Goal: Task Accomplishment & Management: Manage account settings

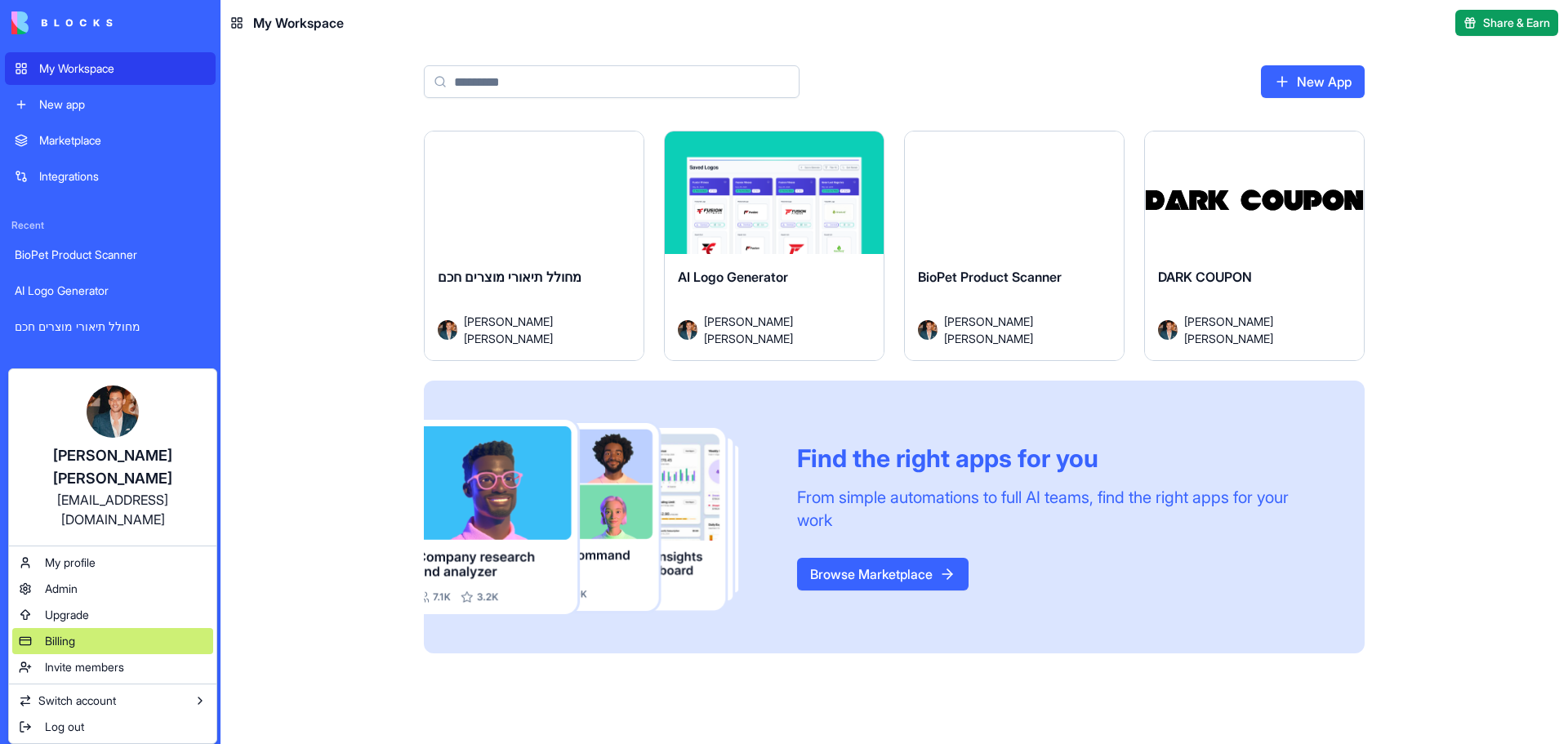
click at [90, 628] on div "Billing" at bounding box center [112, 640] width 200 height 26
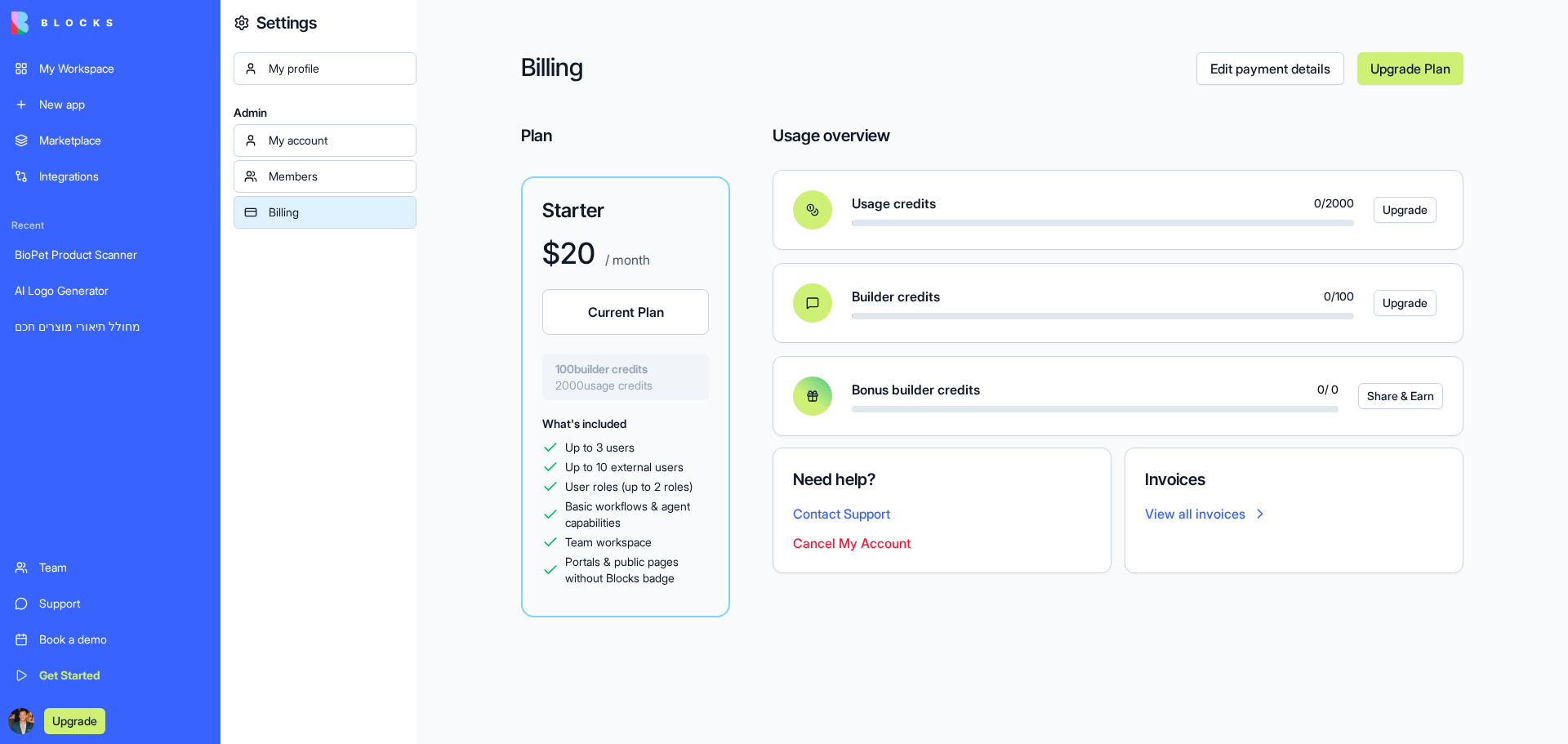
click at [861, 545] on button "Cancel My Account" at bounding box center [851, 542] width 117 height 19
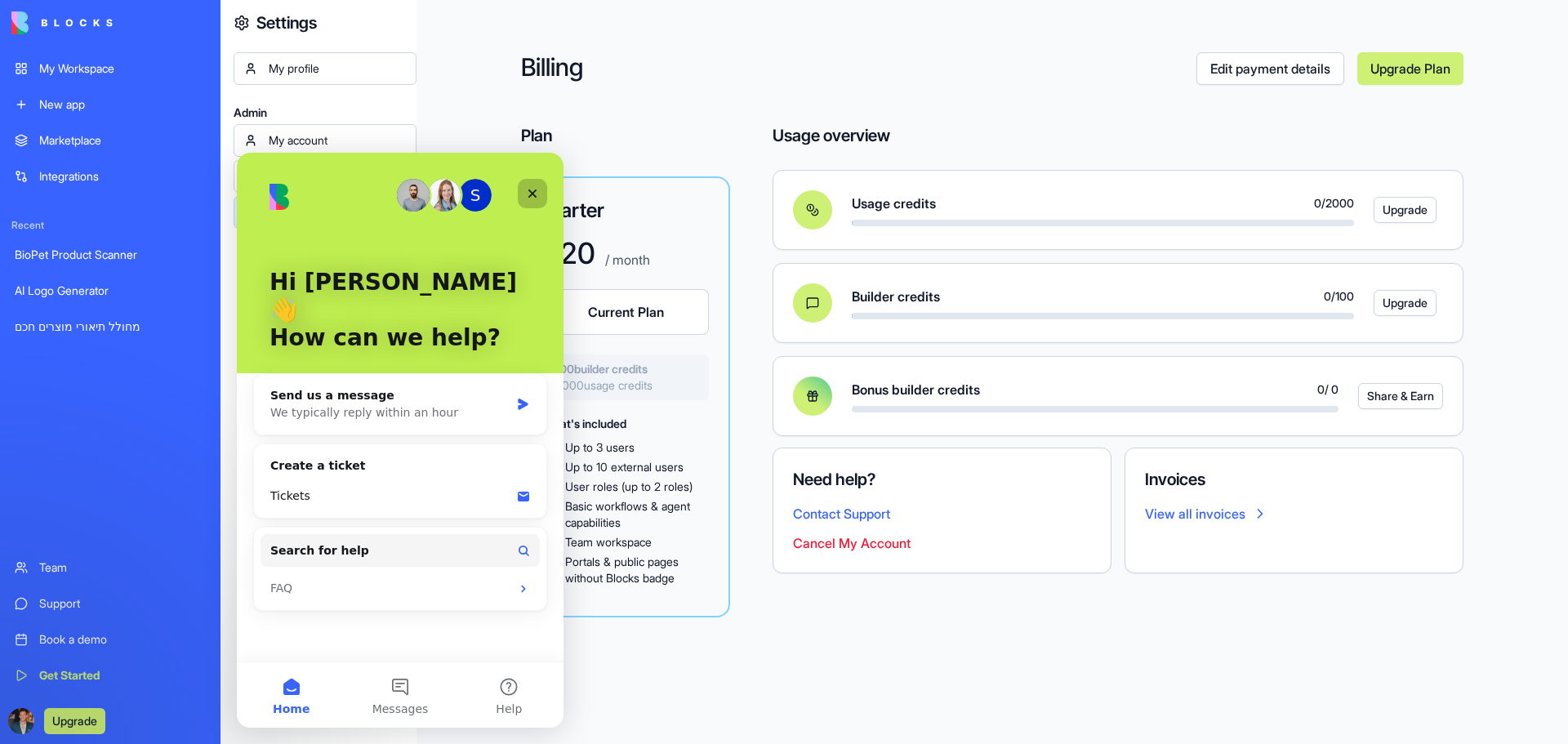
click at [538, 190] on div "Close" at bounding box center [532, 194] width 29 height 29
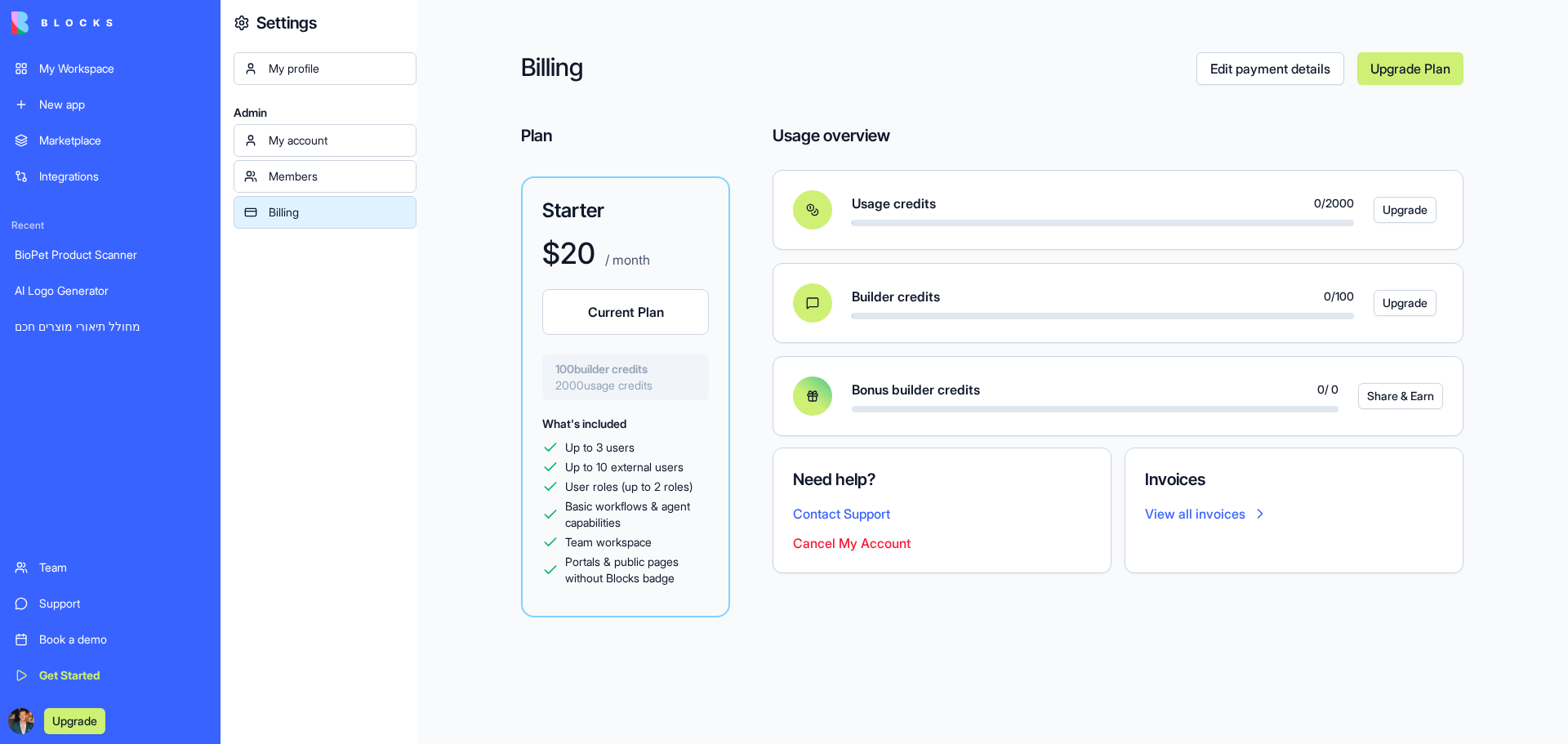
click at [845, 542] on button "Cancel My Account" at bounding box center [851, 542] width 117 height 19
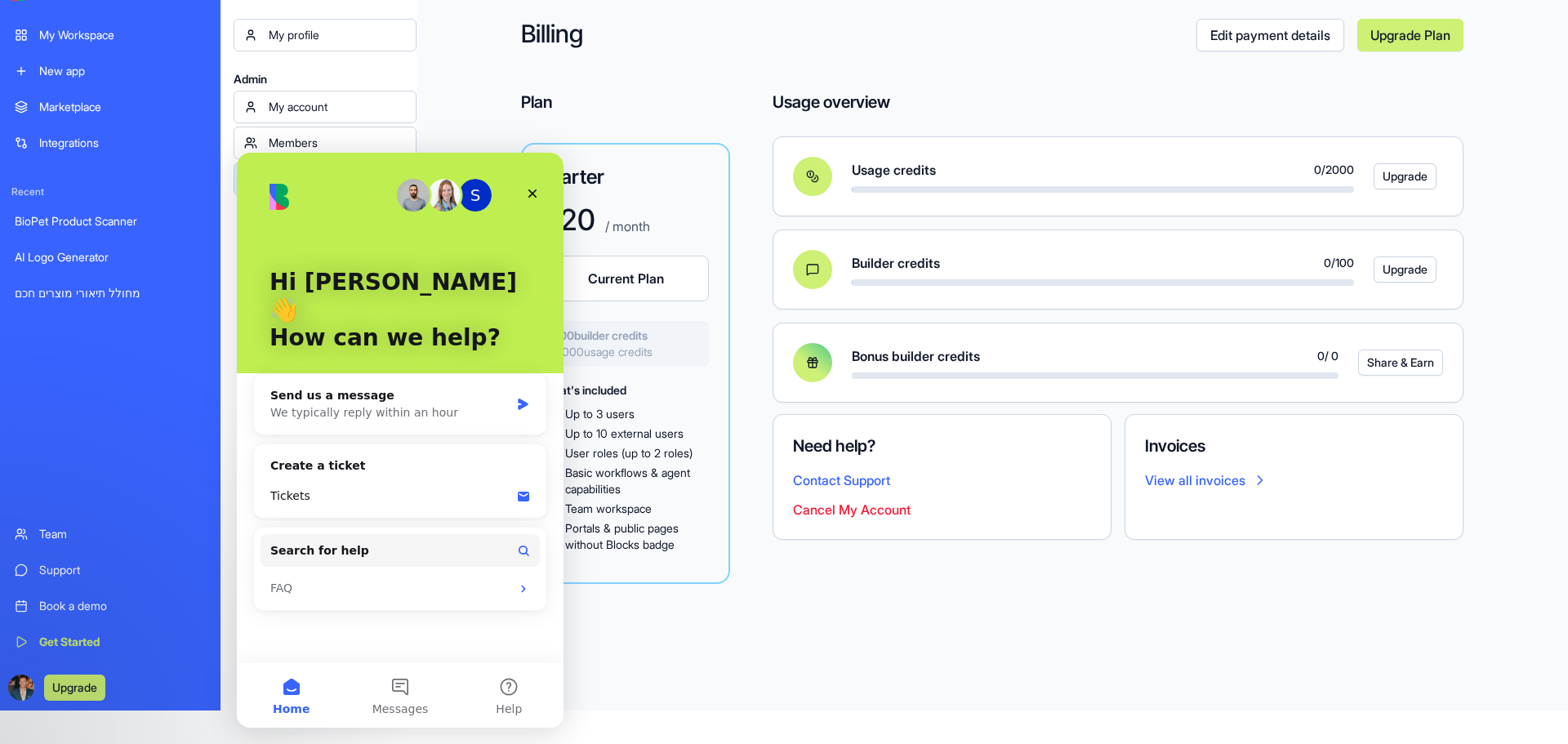
scroll to position [52, 0]
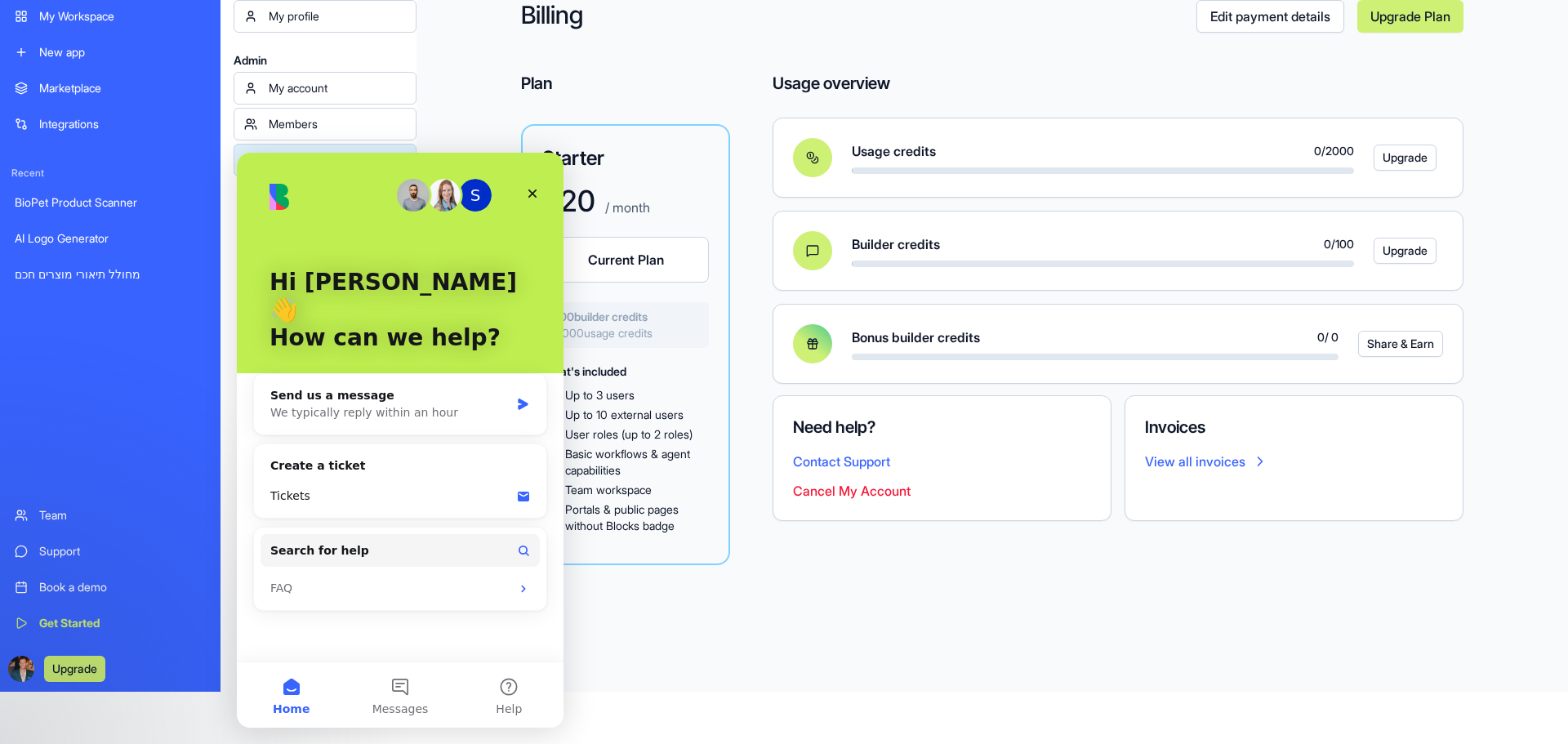
click at [388, 621] on div "S Hi [PERSON_NAME] 👋 How can we help? Send us a message We typically reply with…" at bounding box center [399, 407] width 326 height 509
click at [952, 664] on div "Billing Edit payment details Upgrade Plan Plan Starter $ 20 / month Current Pla…" at bounding box center [992, 320] width 1152 height 744
drag, startPoint x: 528, startPoint y: 186, endPoint x: 764, endPoint y: 356, distance: 290.9
click at [528, 186] on div "Close" at bounding box center [532, 194] width 29 height 29
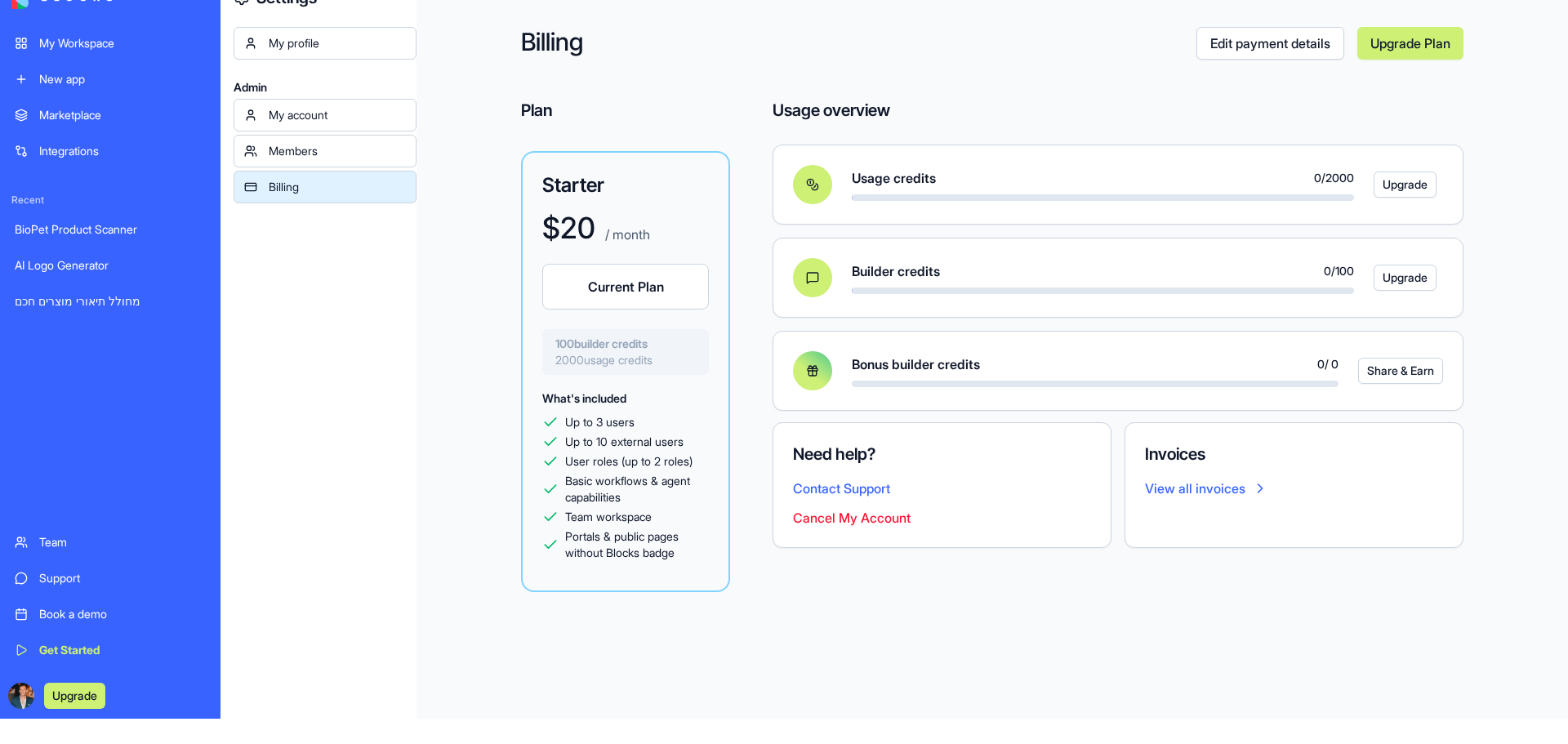
scroll to position [0, 0]
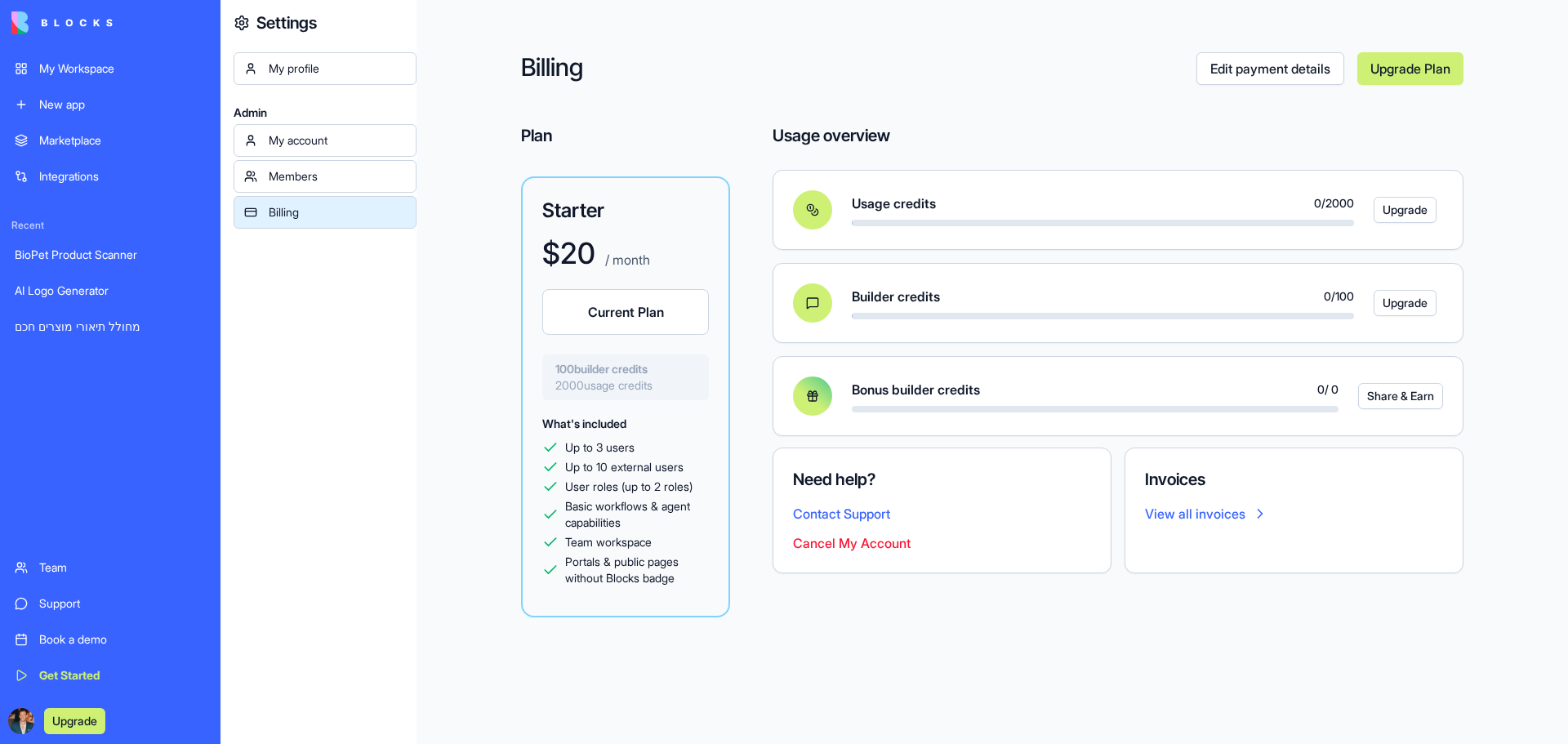
click at [126, 104] on div "New app" at bounding box center [122, 104] width 167 height 16
click at [115, 74] on div "My Workspace" at bounding box center [122, 68] width 167 height 16
